Goal: Information Seeking & Learning: Understand process/instructions

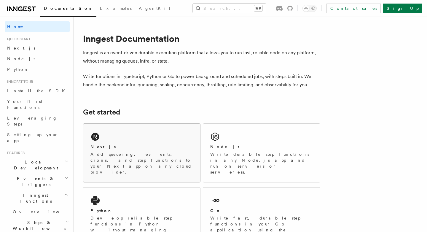
click at [134, 137] on div "Next.js Add queueing, events, crons, and step functions to your Next app on any…" at bounding box center [141, 153] width 117 height 58
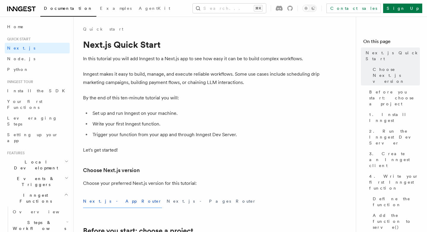
click at [45, 11] on link "Documentation" at bounding box center [68, 9] width 56 height 15
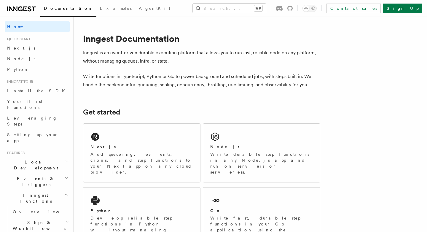
click at [19, 8] on icon at bounding box center [20, 9] width 4 height 5
